Goal: Understand process/instructions: Learn about a topic

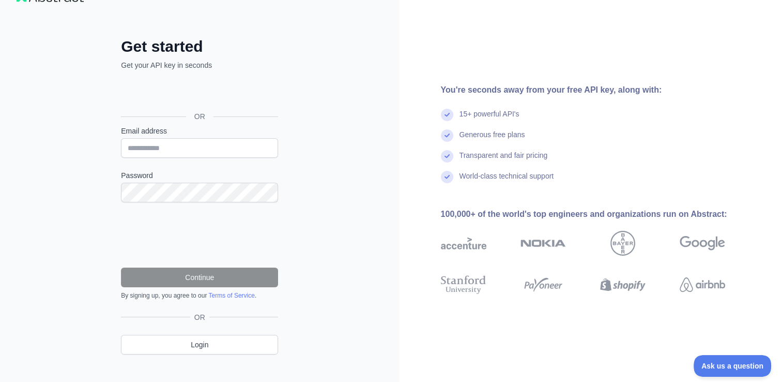
scroll to position [41, 0]
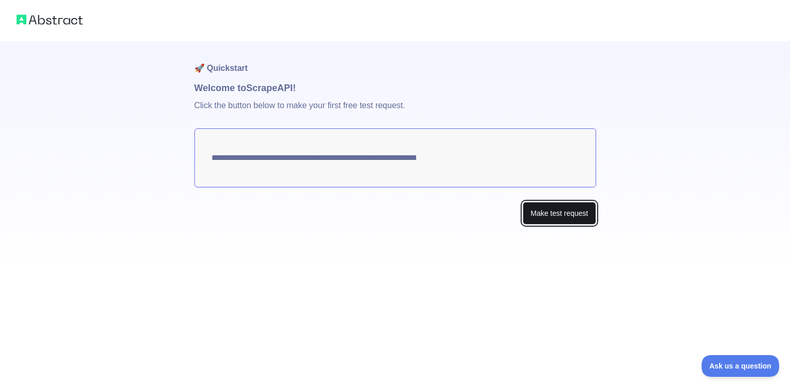
click at [543, 208] on button "Make test request" at bounding box center [559, 213] width 73 height 23
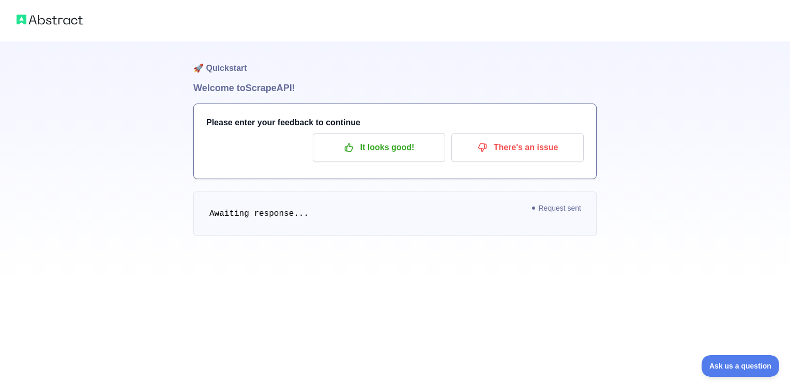
click at [292, 210] on span "Awaiting response..." at bounding box center [258, 213] width 99 height 9
click at [173, 260] on div "🚀 Quickstart Welcome to Scrape API! Please enter your feedback to continue It l…" at bounding box center [395, 138] width 790 height 277
click at [327, 190] on div "🚀 Quickstart Welcome to Scrape API! Please enter your feedback to continue It l…" at bounding box center [394, 159] width 403 height 236
click at [539, 211] on span "Request sent" at bounding box center [556, 208] width 59 height 12
